Goal: Transaction & Acquisition: Purchase product/service

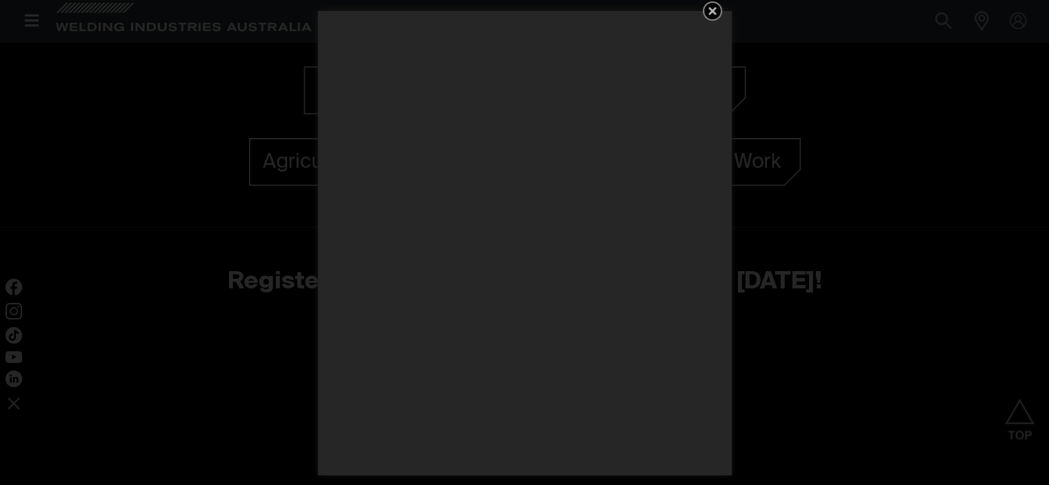
scroll to position [1518, 0]
click at [713, 12] on icon "Get 5 WIA Welding Guides Free!" at bounding box center [713, 11] width 8 height 8
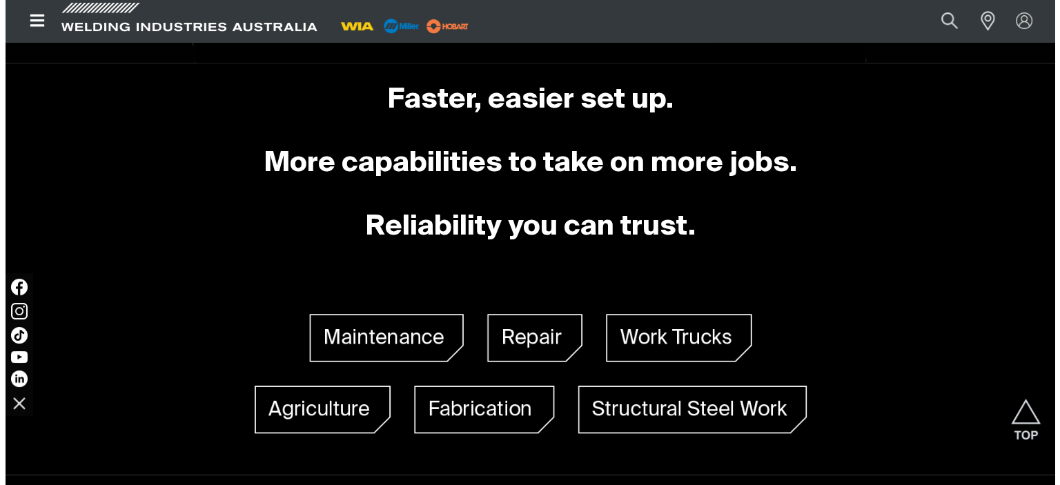
scroll to position [966, 0]
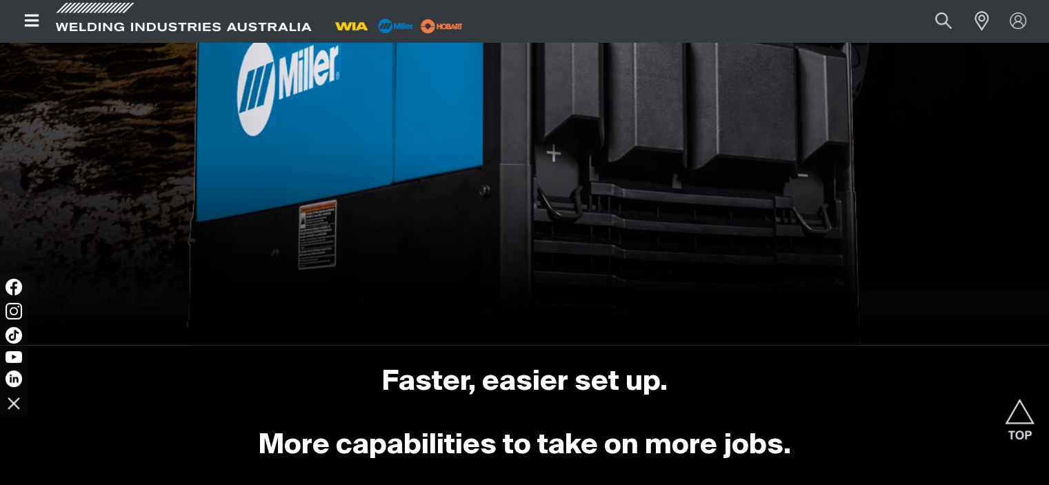
click at [37, 14] on icon "Open top menu" at bounding box center [31, 20] width 14 height 12
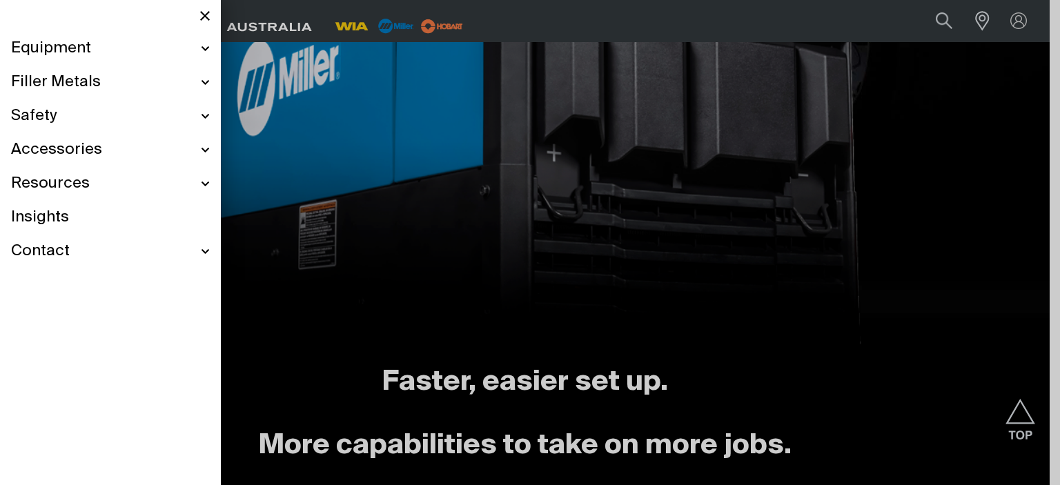
click at [200, 46] on div "Equipment" at bounding box center [110, 49] width 199 height 34
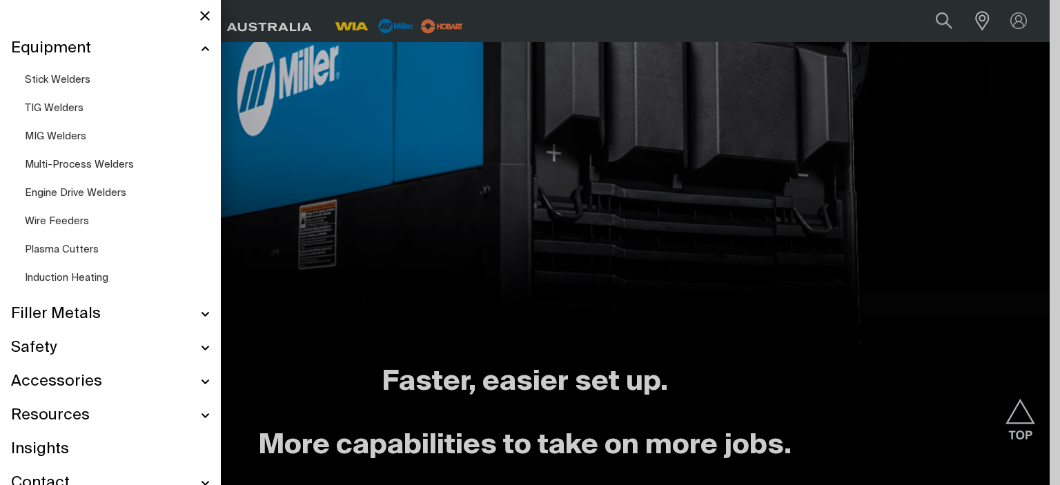
scroll to position [916, 0]
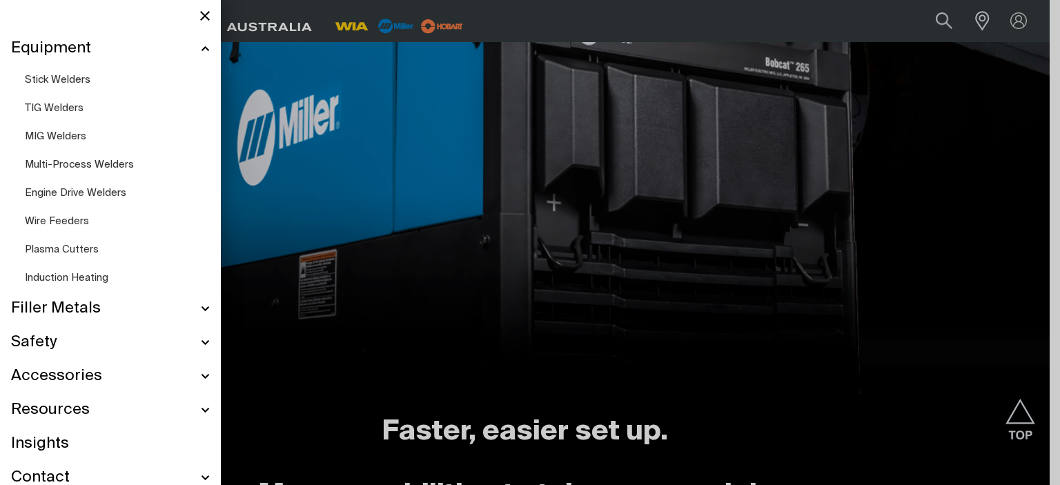
click at [86, 191] on span "Engine Drive Welders" at bounding box center [75, 193] width 101 height 10
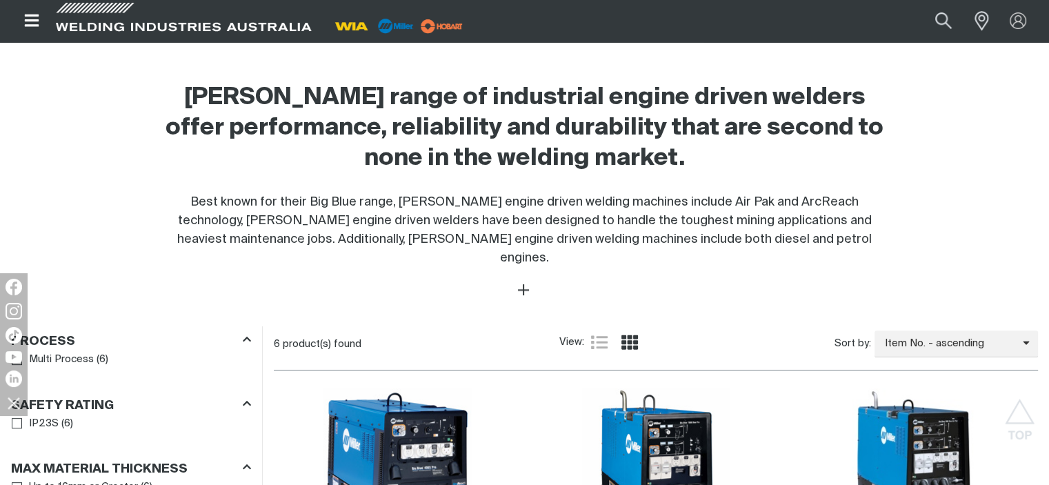
scroll to position [621, 0]
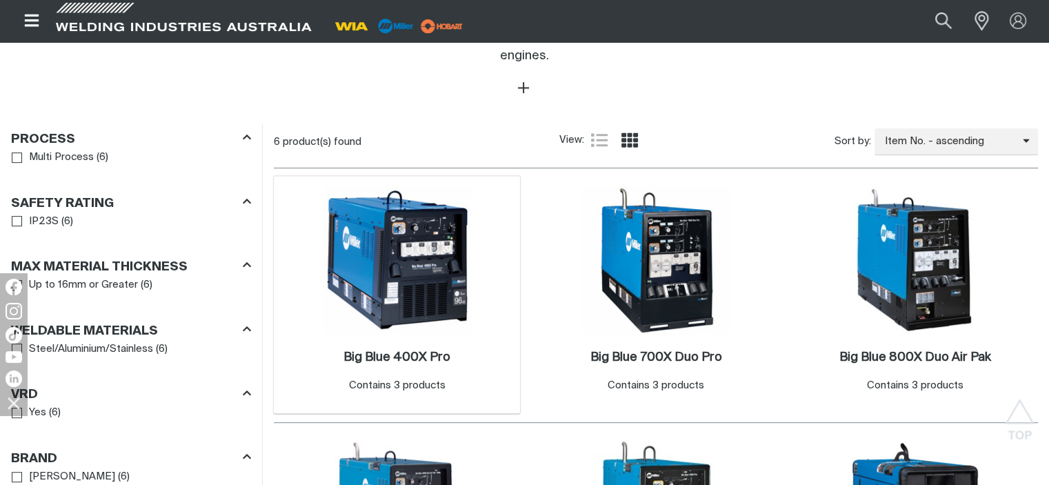
click at [442, 273] on img at bounding box center [398, 260] width 148 height 148
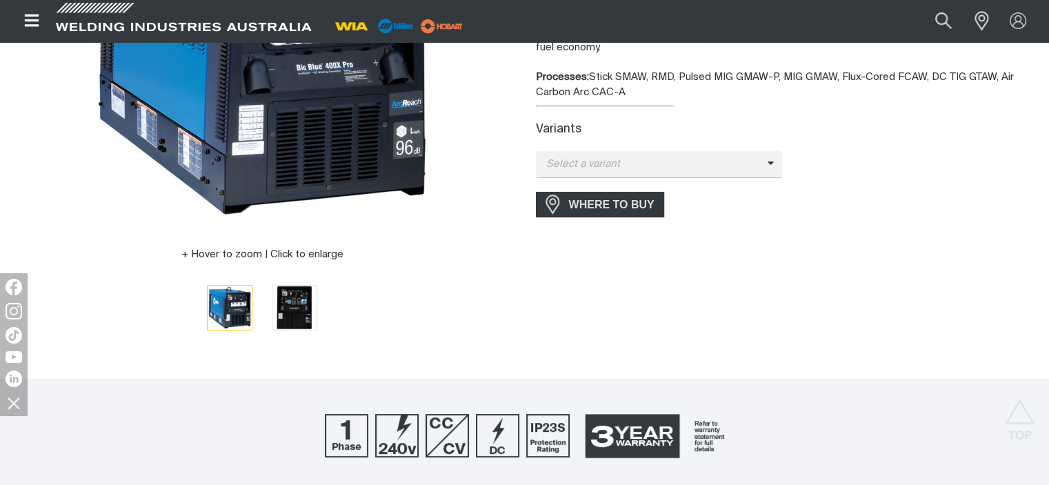
scroll to position [207, 0]
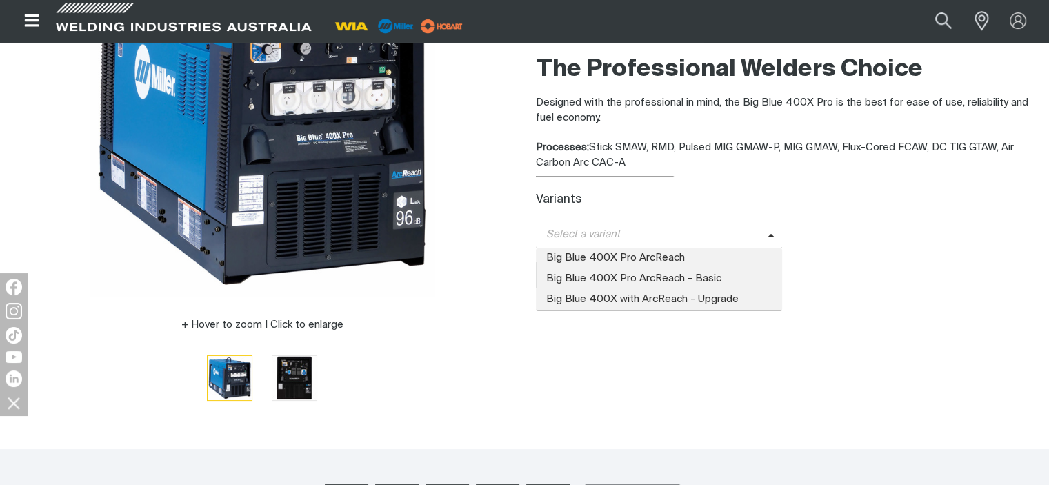
click at [586, 231] on span "Select a variant" at bounding box center [652, 235] width 232 height 16
click at [586, 273] on span "Big Blue 400X Pro ArcReach - Basic" at bounding box center [659, 279] width 247 height 21
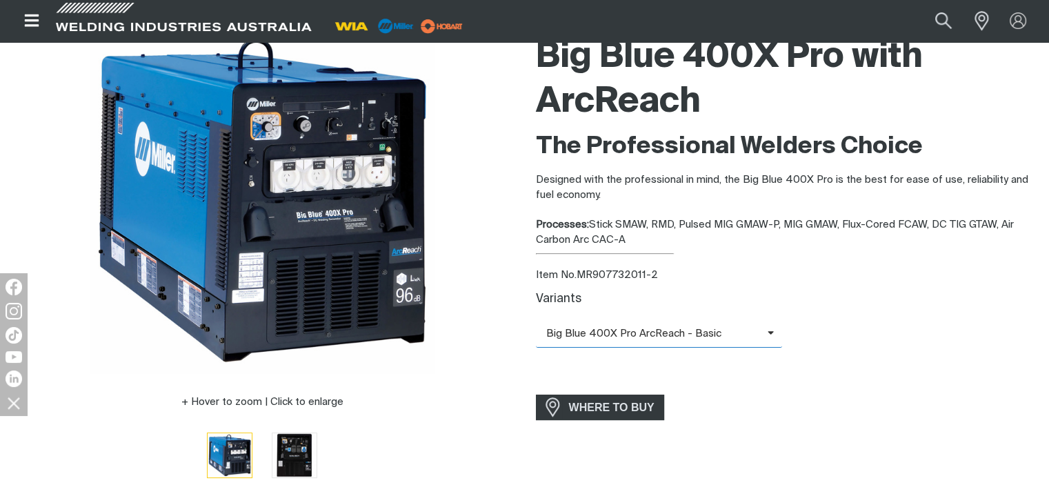
scroll to position [0, 0]
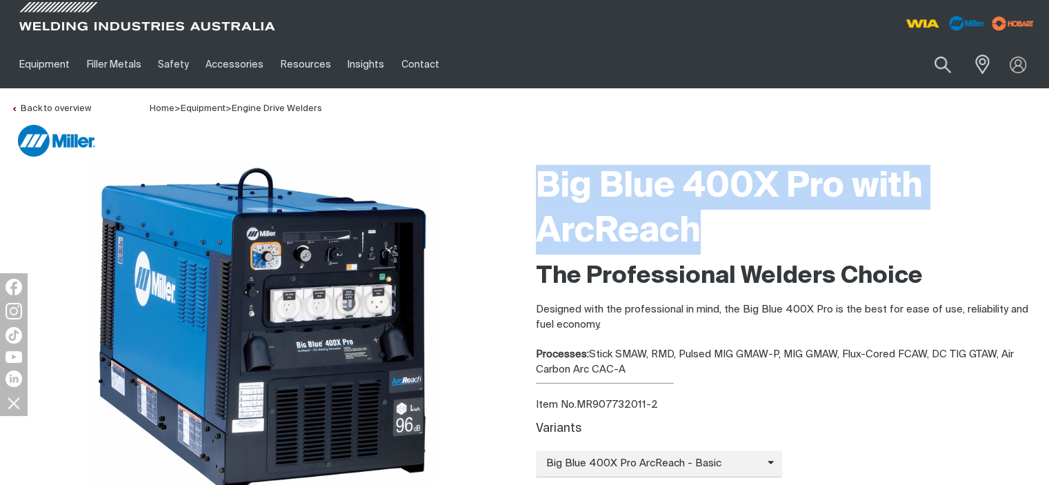
drag, startPoint x: 740, startPoint y: 216, endPoint x: 509, endPoint y: 176, distance: 233.9
click at [509, 176] on div "Hover to zoom | Click to enlarge Big Blue 400X Pro with ArcReach The Profession…" at bounding box center [524, 392] width 1049 height 469
copy h1 "Big Blue 400X Pro with ArcReach"
